Goal: Task Accomplishment & Management: Complete application form

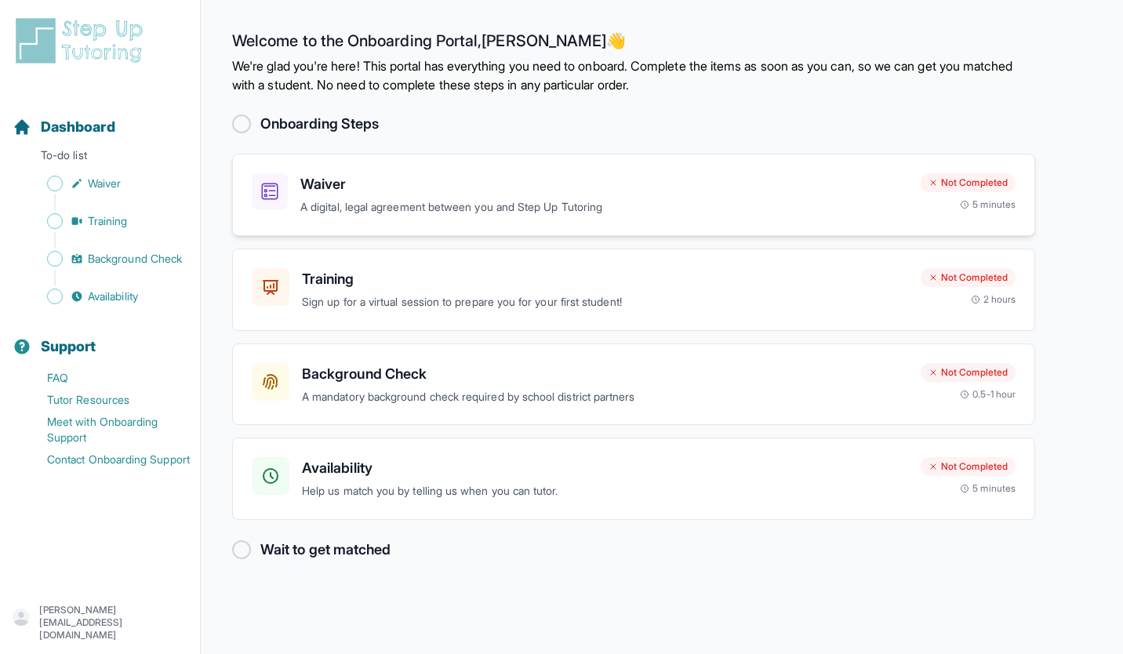
click at [340, 188] on h3 "Waiver" at bounding box center [604, 184] width 608 height 22
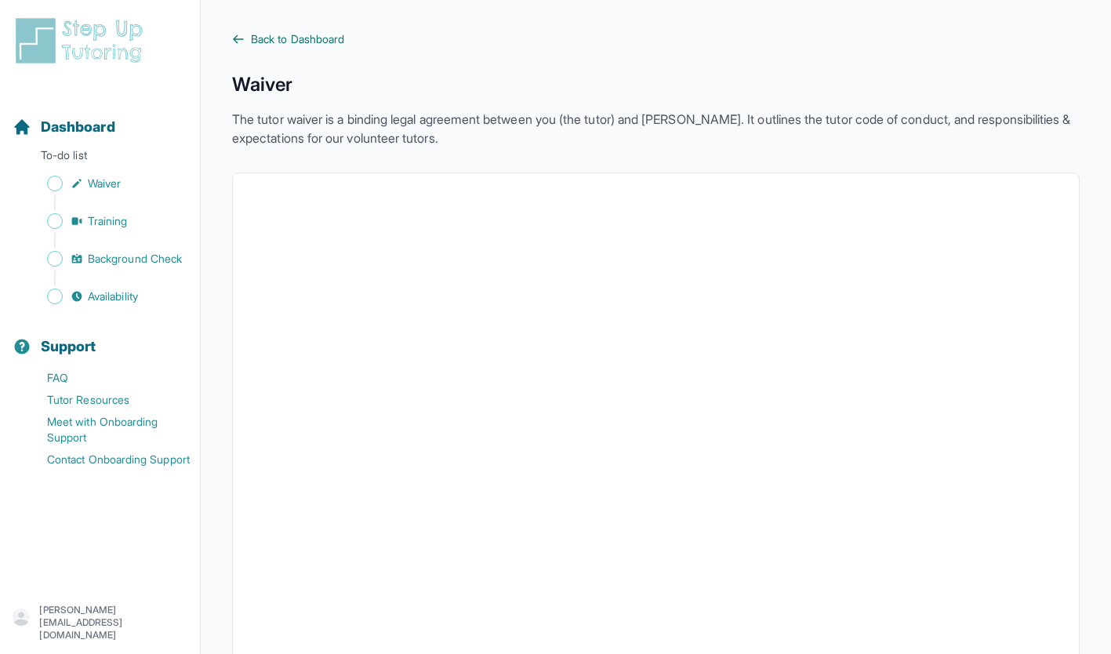
click at [292, 38] on span "Back to Dashboard" at bounding box center [297, 39] width 93 height 16
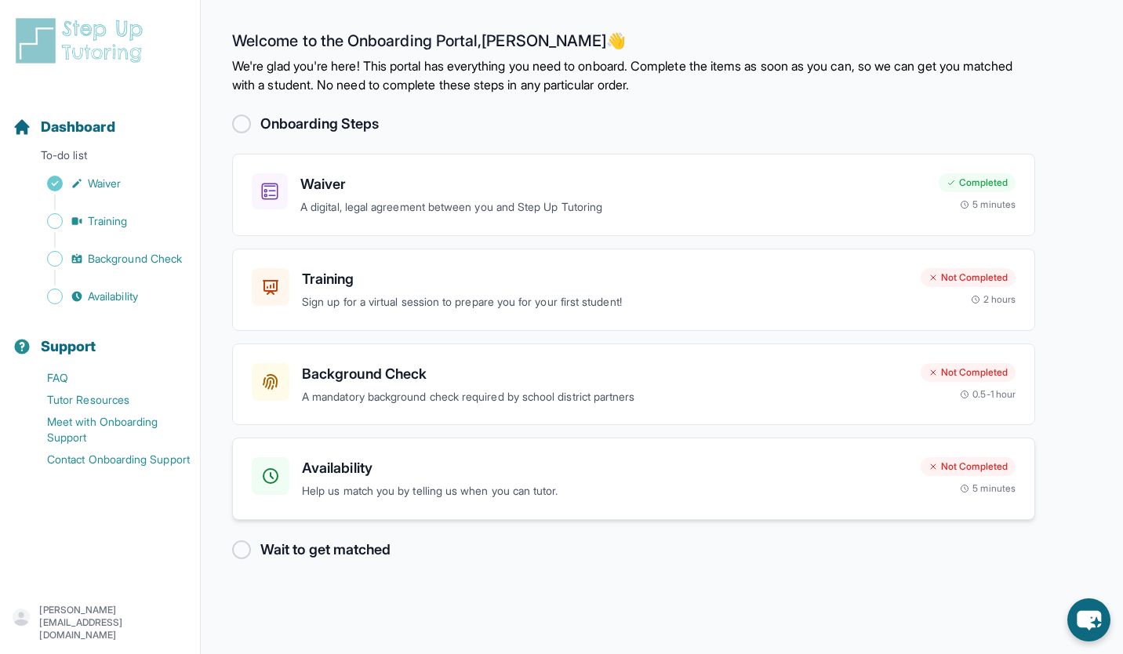
click at [377, 460] on h3 "Availability" at bounding box center [605, 468] width 606 height 22
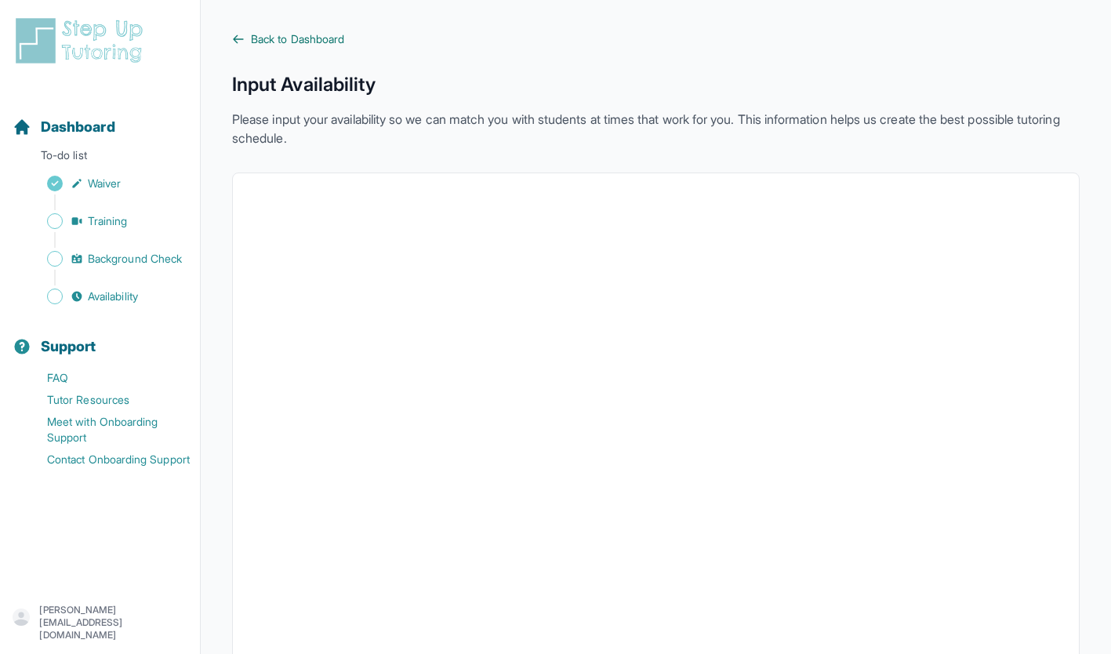
click at [285, 36] on span "Back to Dashboard" at bounding box center [297, 39] width 93 height 16
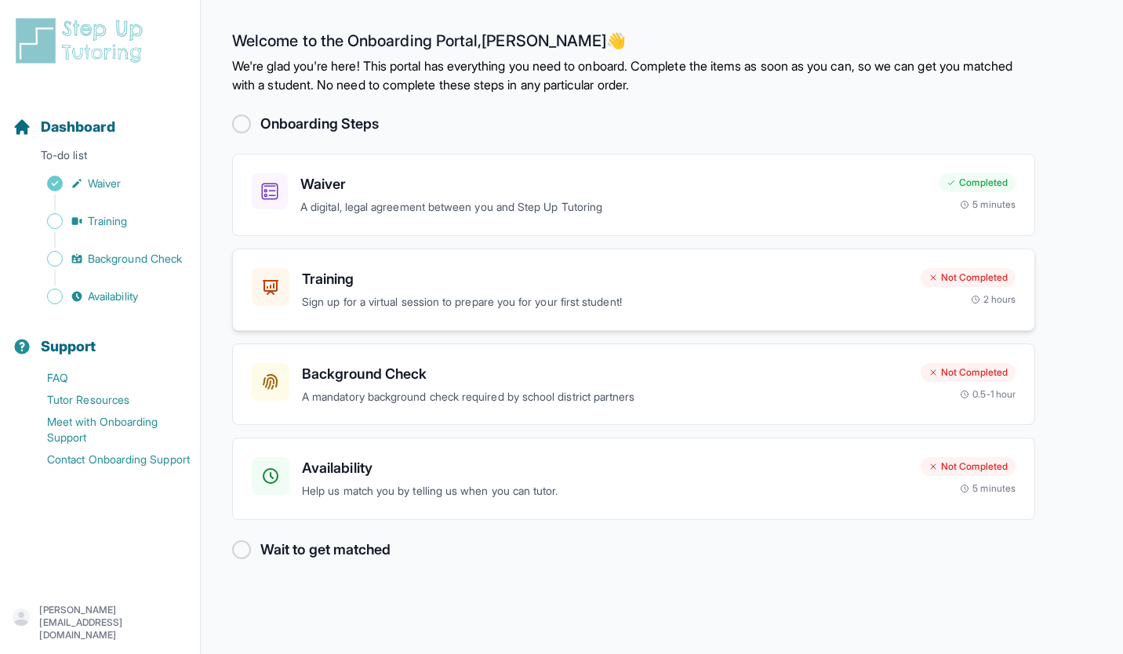
click at [340, 297] on p "Sign up for a virtual session to prepare you for your first student!" at bounding box center [605, 302] width 606 height 18
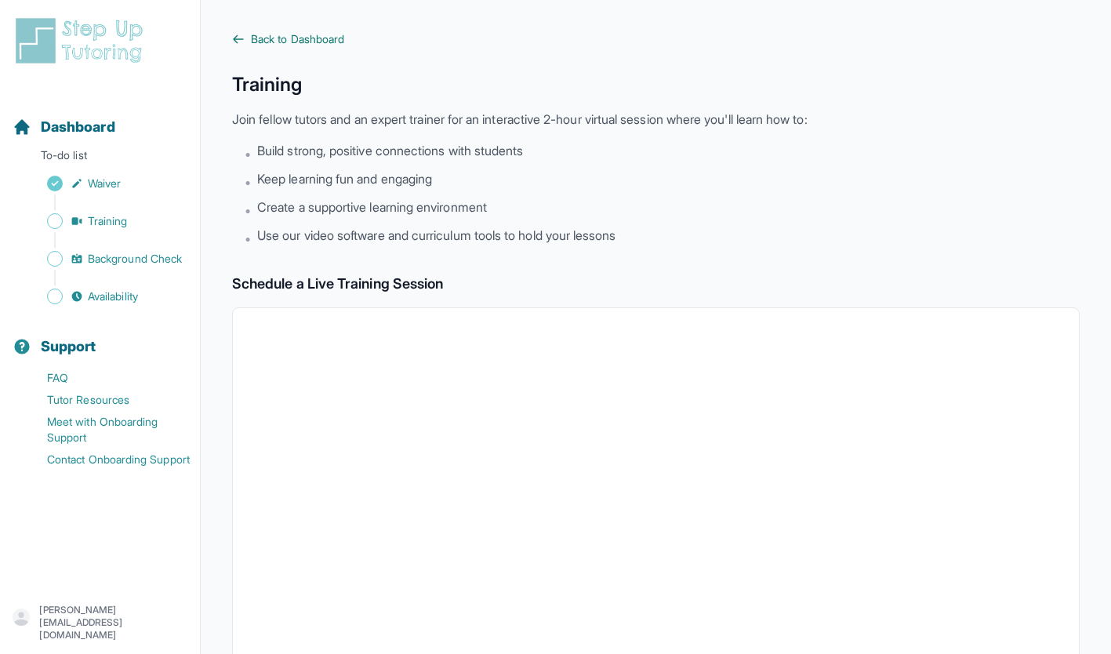
click at [265, 37] on span "Back to Dashboard" at bounding box center [297, 39] width 93 height 16
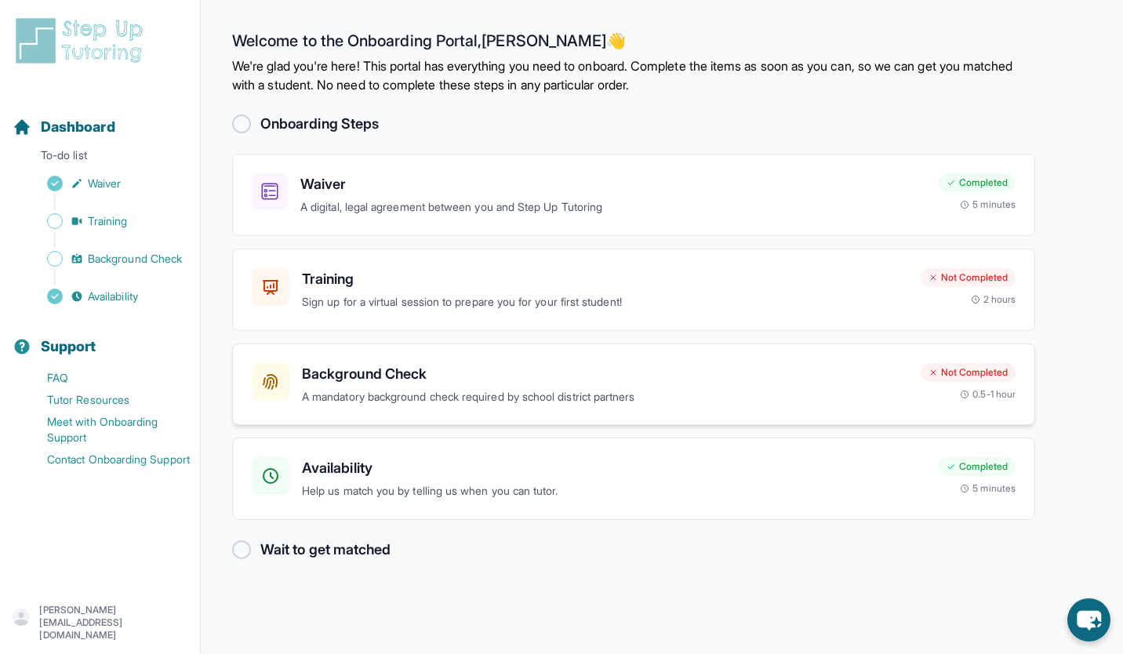
click at [810, 388] on p "A mandatory background check required by school district partners" at bounding box center [605, 397] width 606 height 18
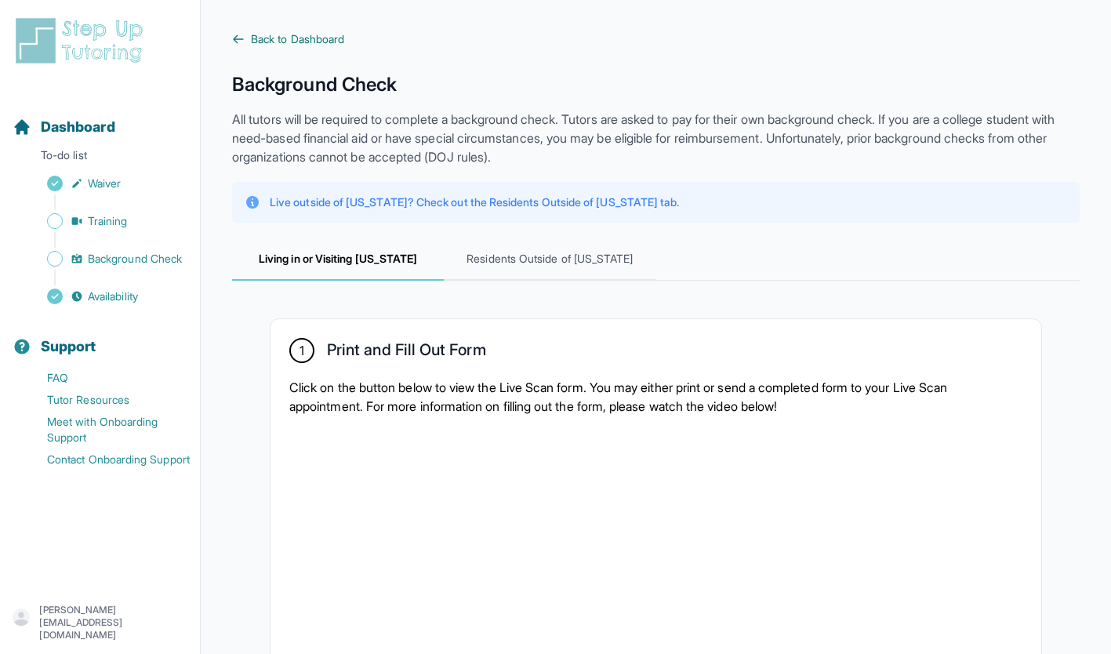
click at [285, 40] on span "Back to Dashboard" at bounding box center [297, 39] width 93 height 16
